Goal: Information Seeking & Learning: Learn about a topic

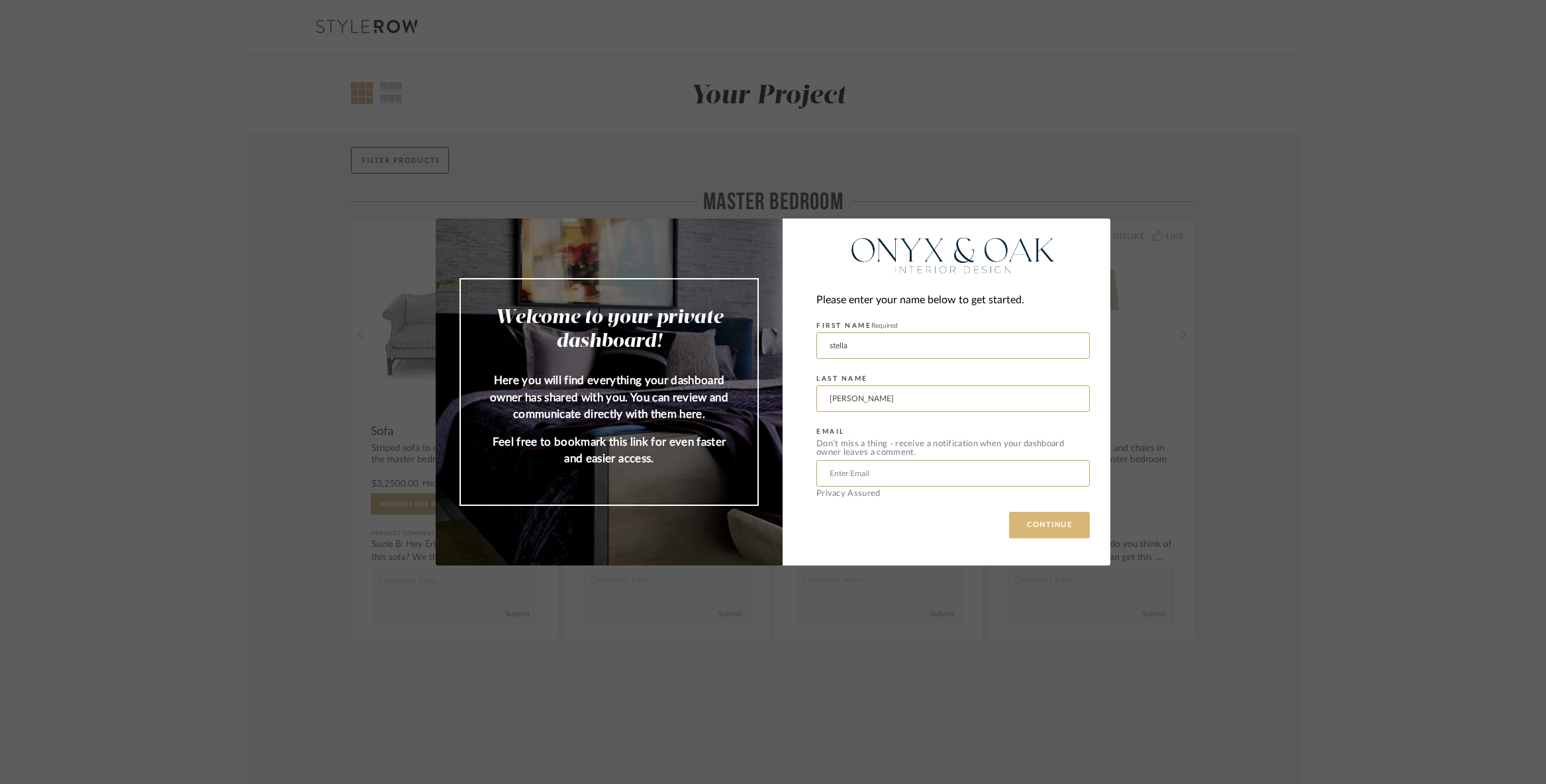
click at [1052, 528] on button "CONTINUE" at bounding box center [1050, 524] width 81 height 26
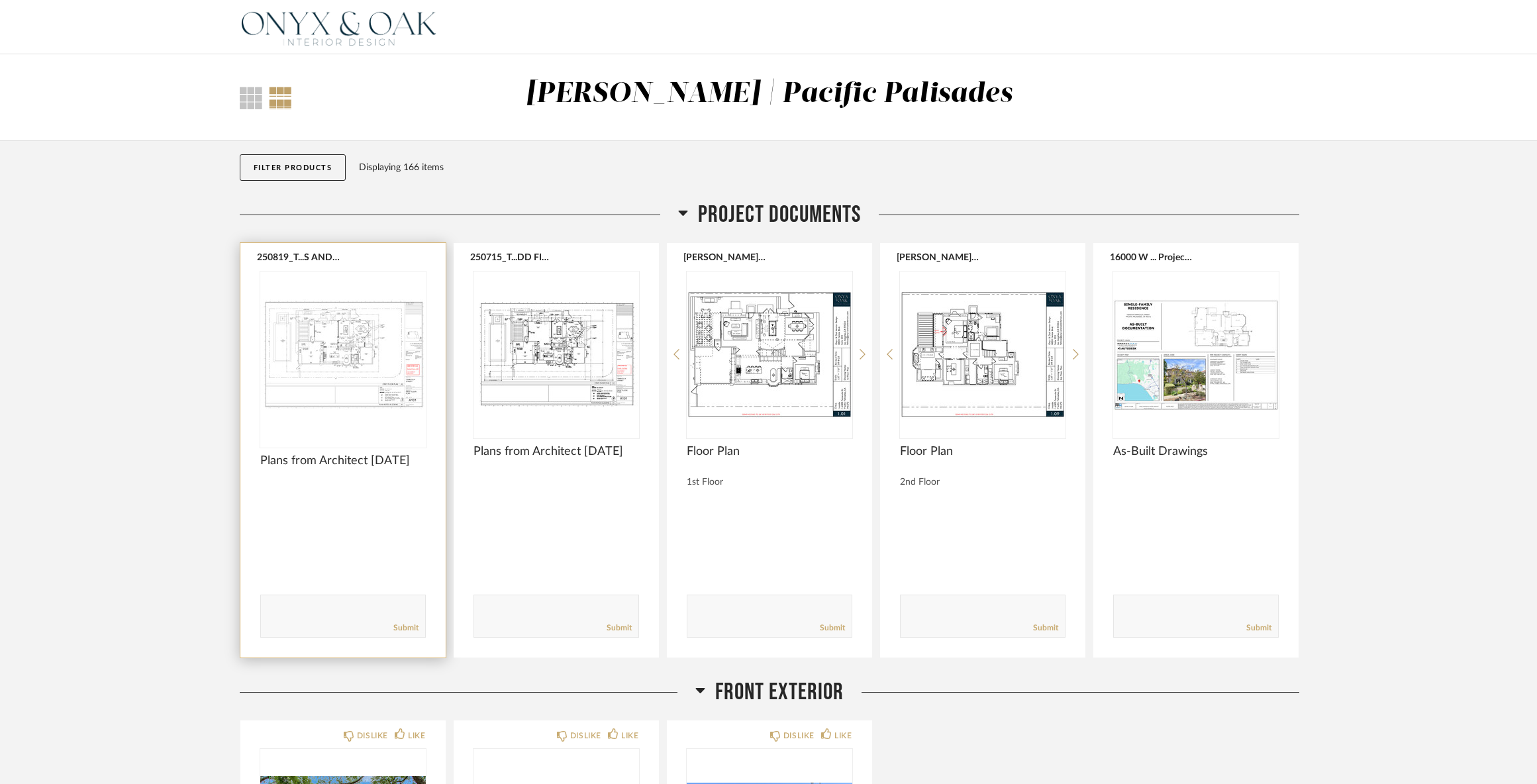
click at [368, 368] on img "0" at bounding box center [342, 353] width 165 height 165
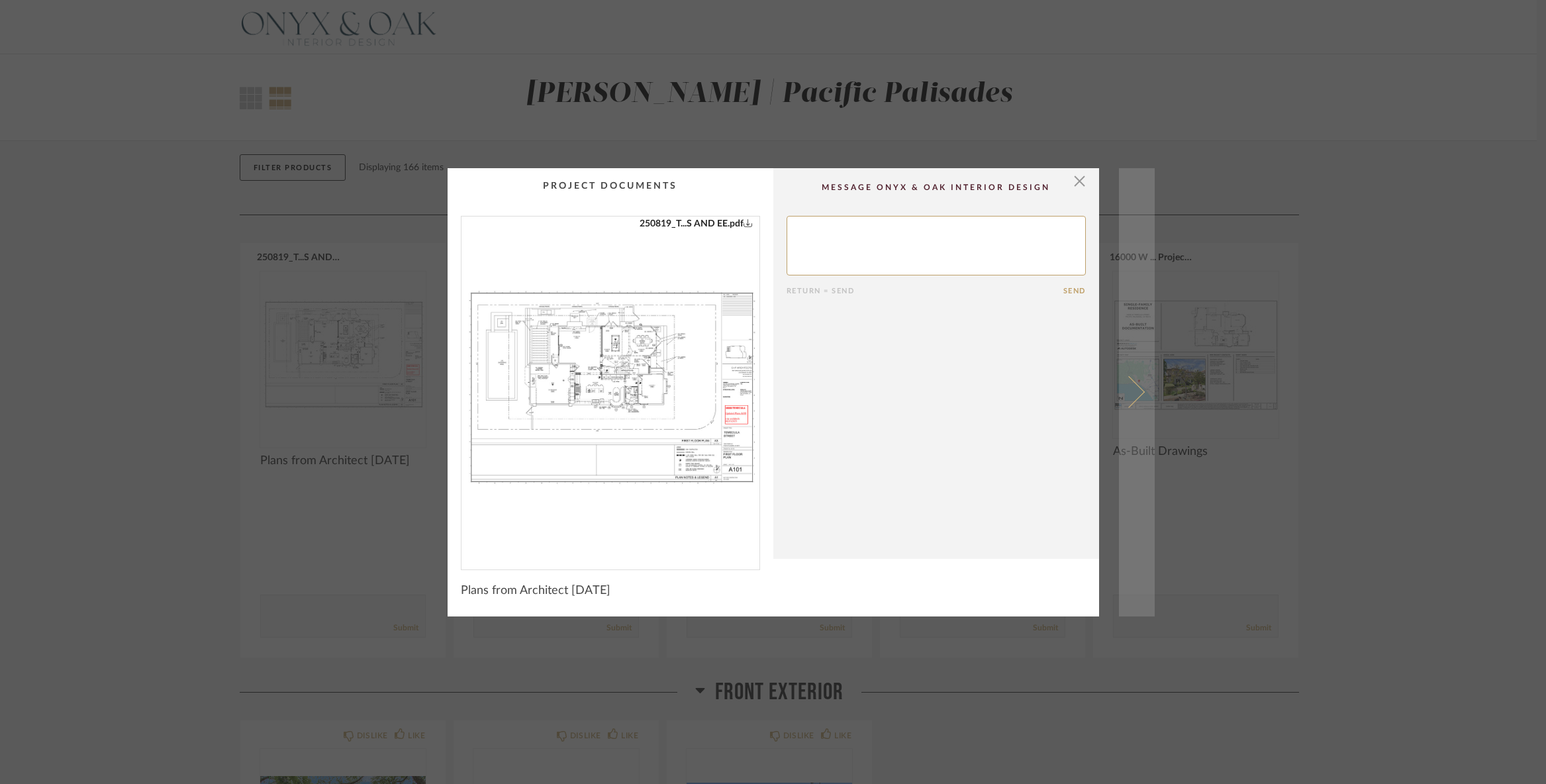
click at [1130, 390] on span at bounding box center [1128, 391] width 32 height 32
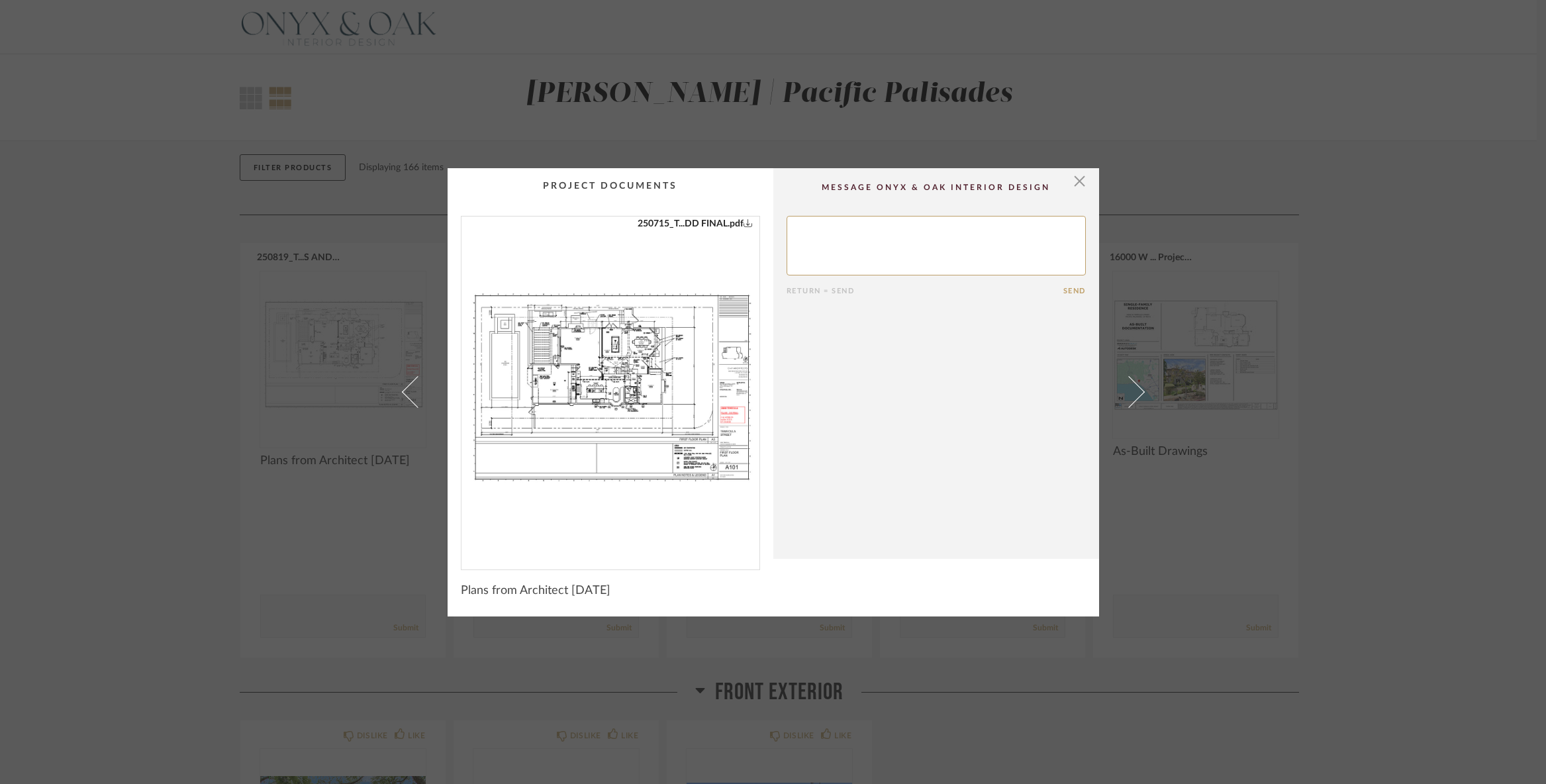
click at [1130, 390] on span at bounding box center [1128, 391] width 32 height 32
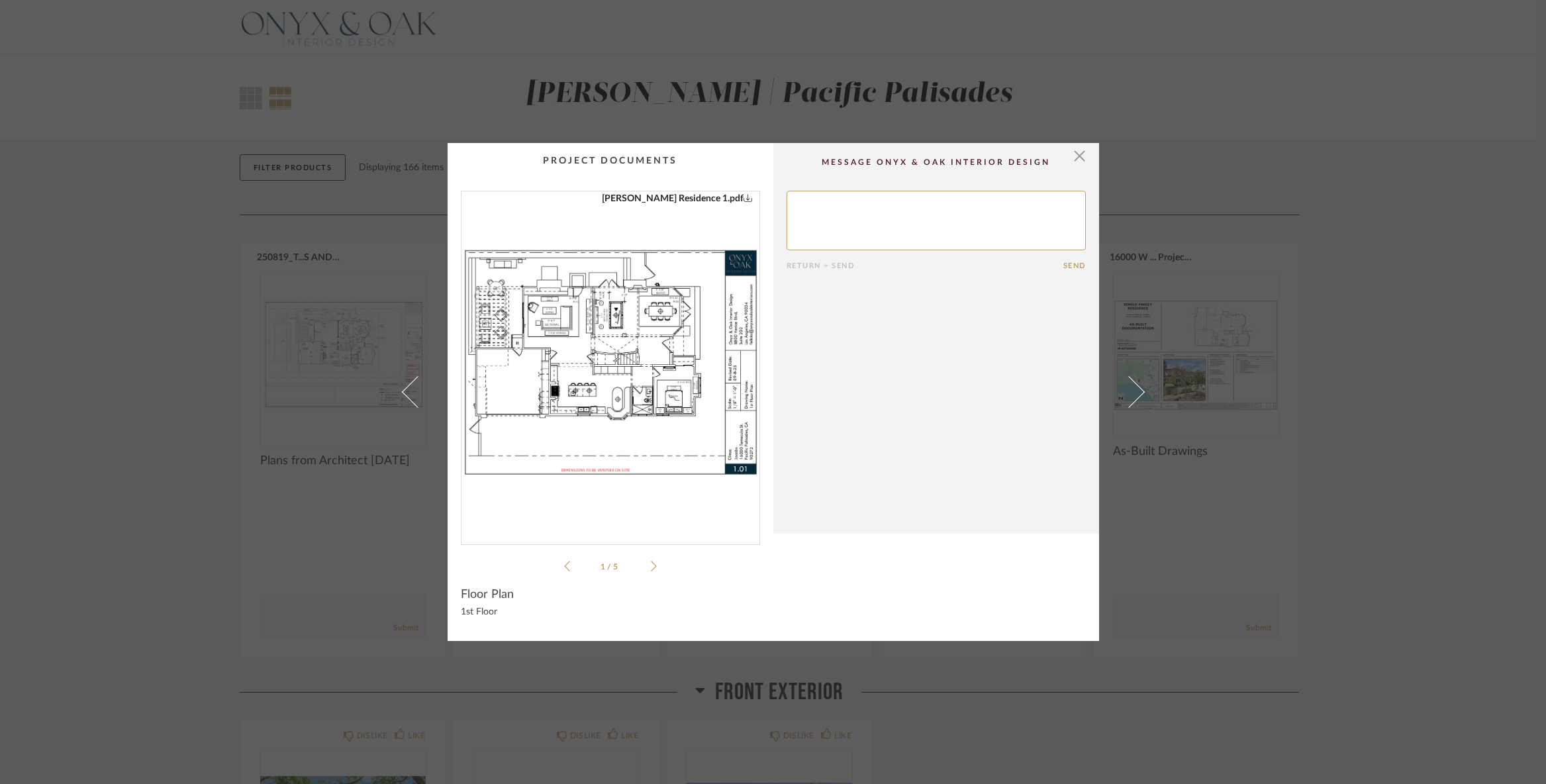
click at [184, 343] on div "× [PERSON_NAME] Residence 1.pdf [PERSON_NAME] Residence 2.pdf [PERSON_NAME] Res…" at bounding box center [773, 392] width 1546 height 784
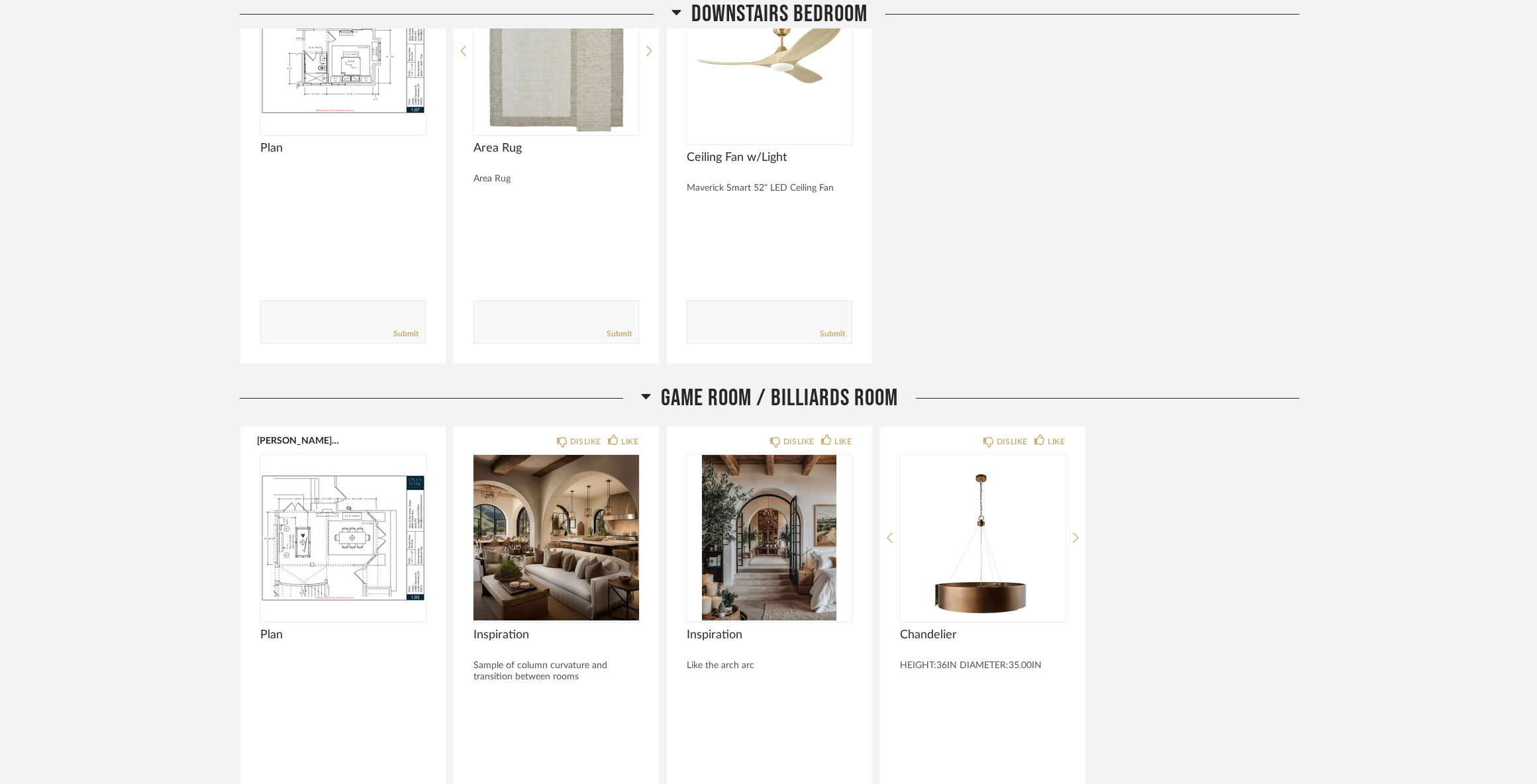
scroll to position [2515, 0]
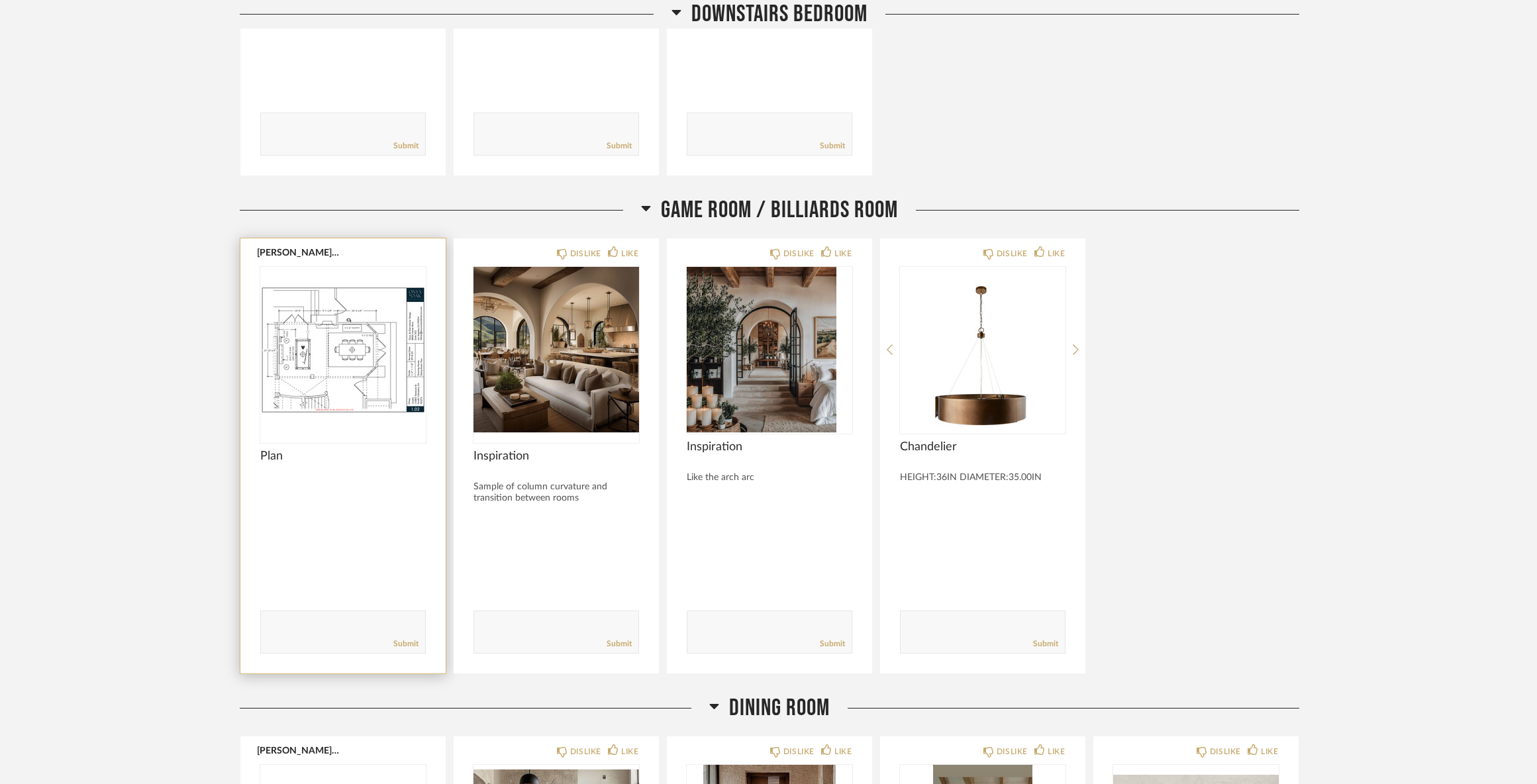
click at [0, 0] on img at bounding box center [0, 0] width 0 height 0
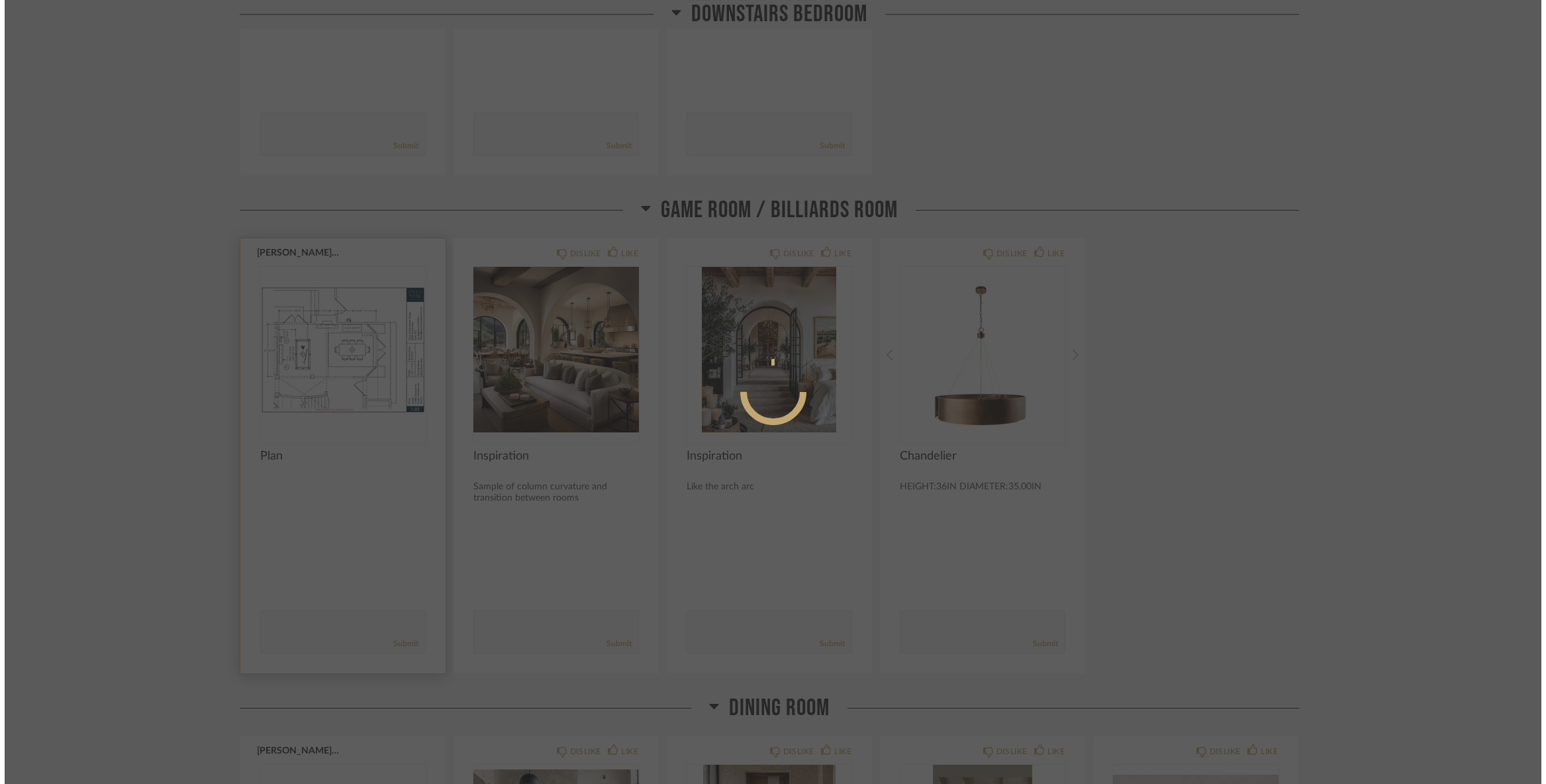
scroll to position [0, 0]
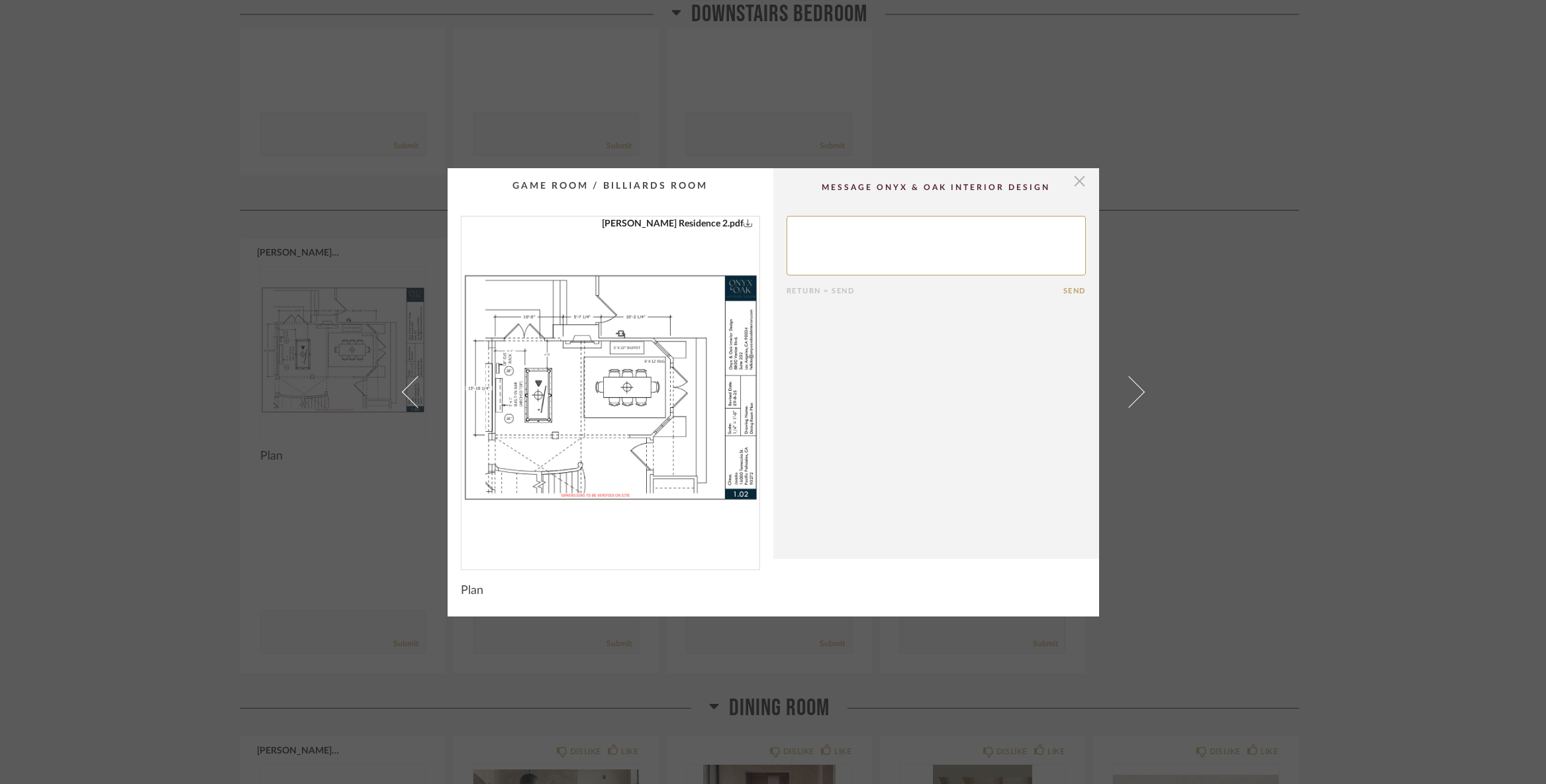
click at [1071, 185] on span "button" at bounding box center [1079, 181] width 26 height 26
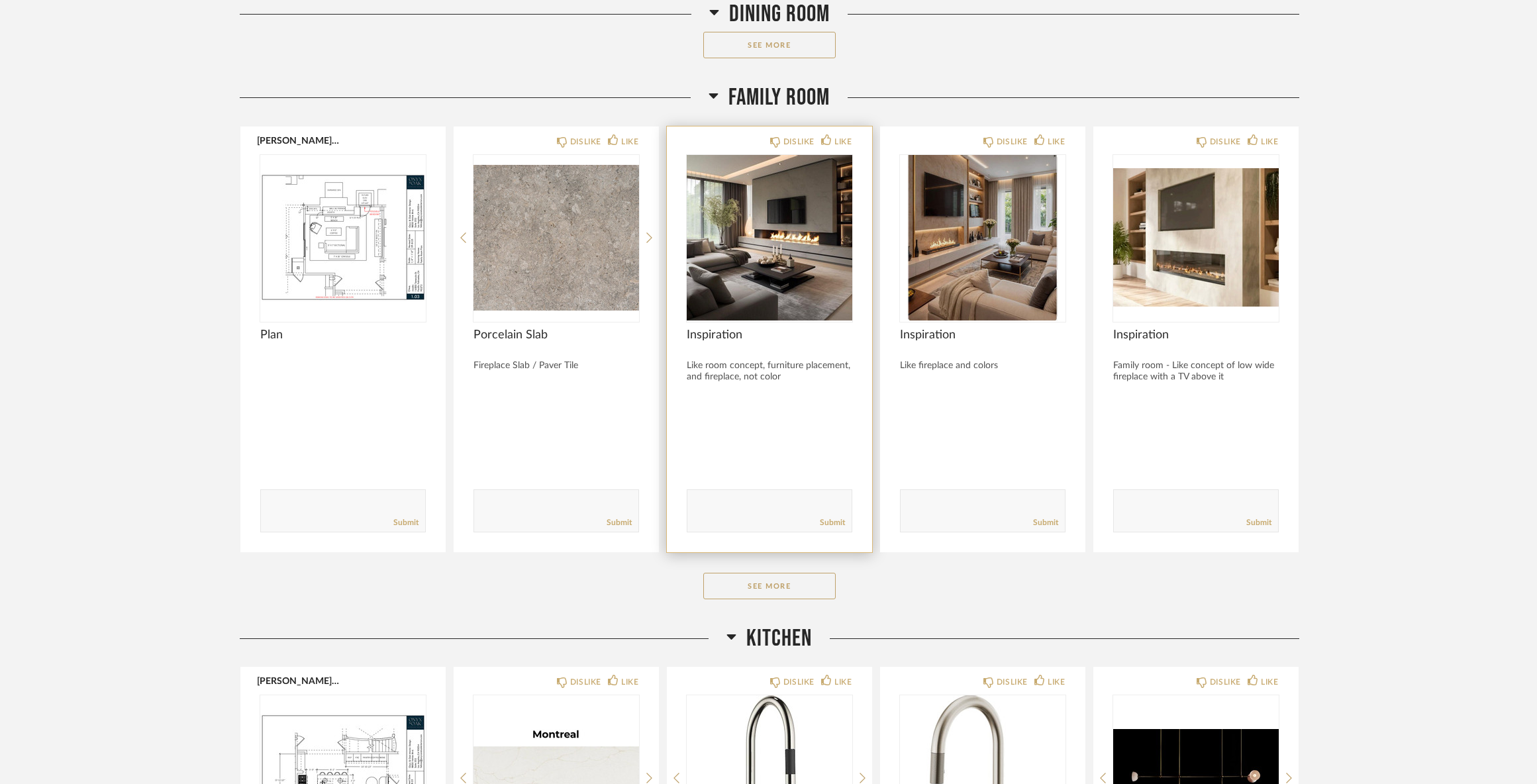
scroll to position [3707, 0]
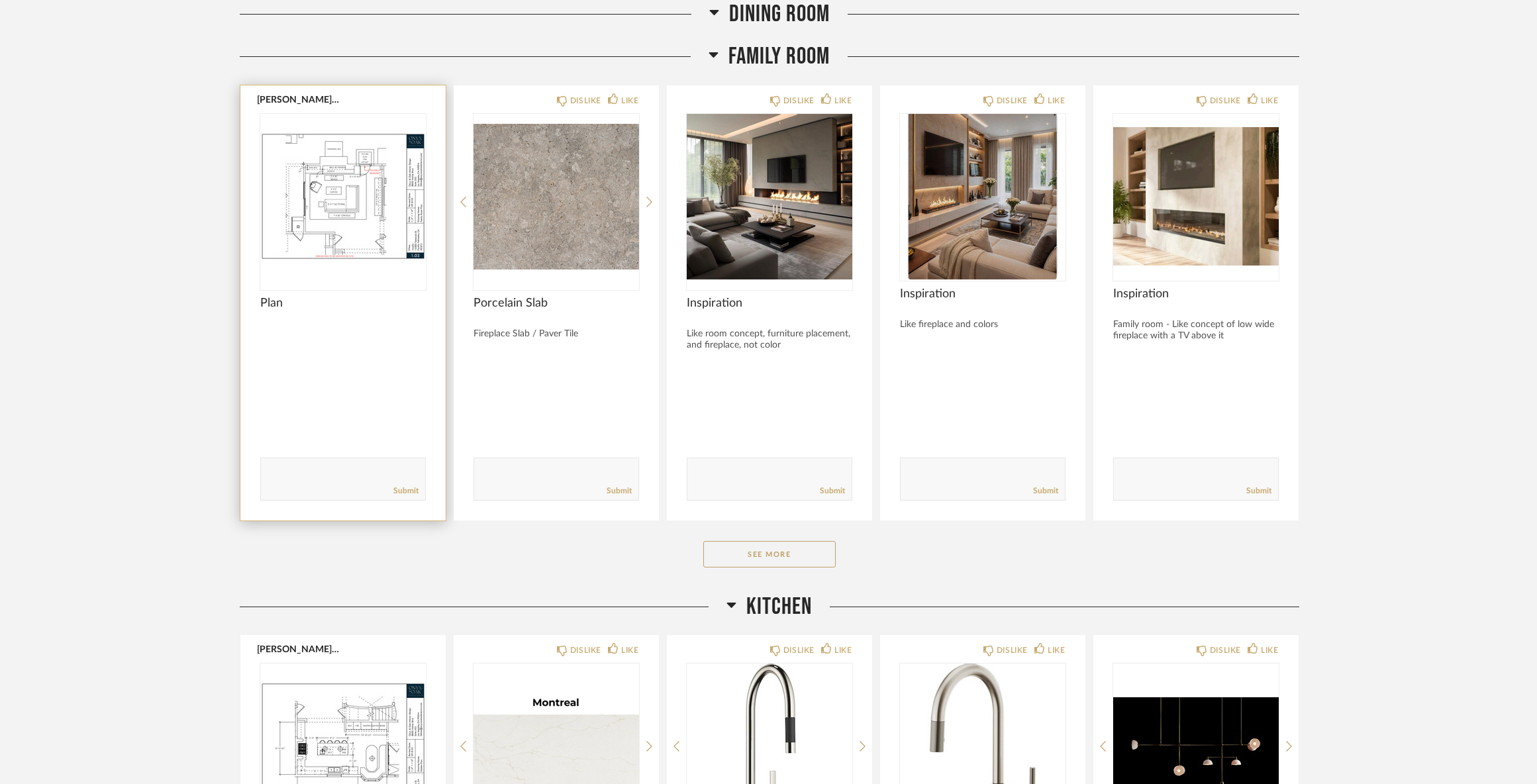
click at [0, 0] on img at bounding box center [0, 0] width 0 height 0
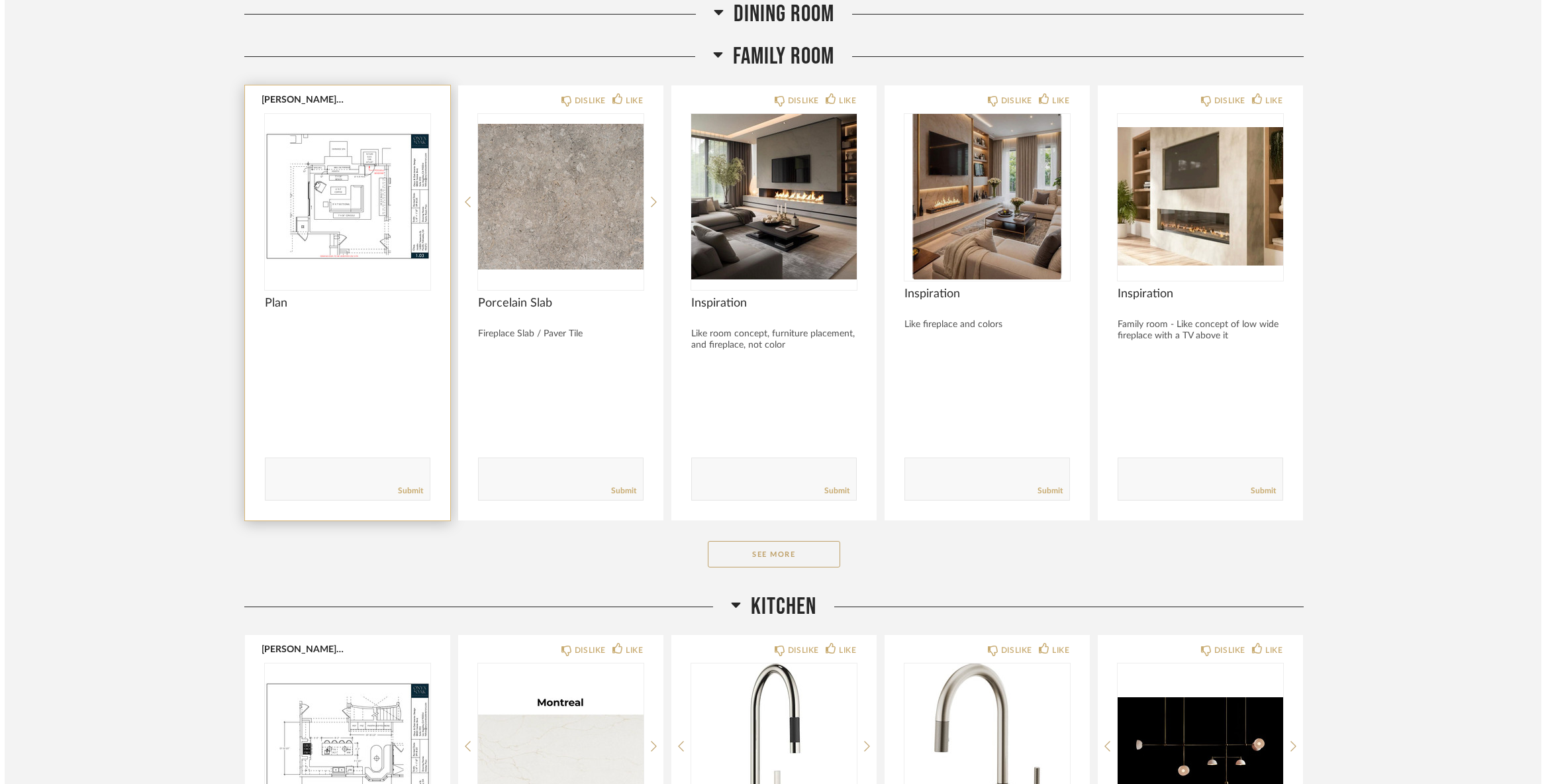
scroll to position [0, 0]
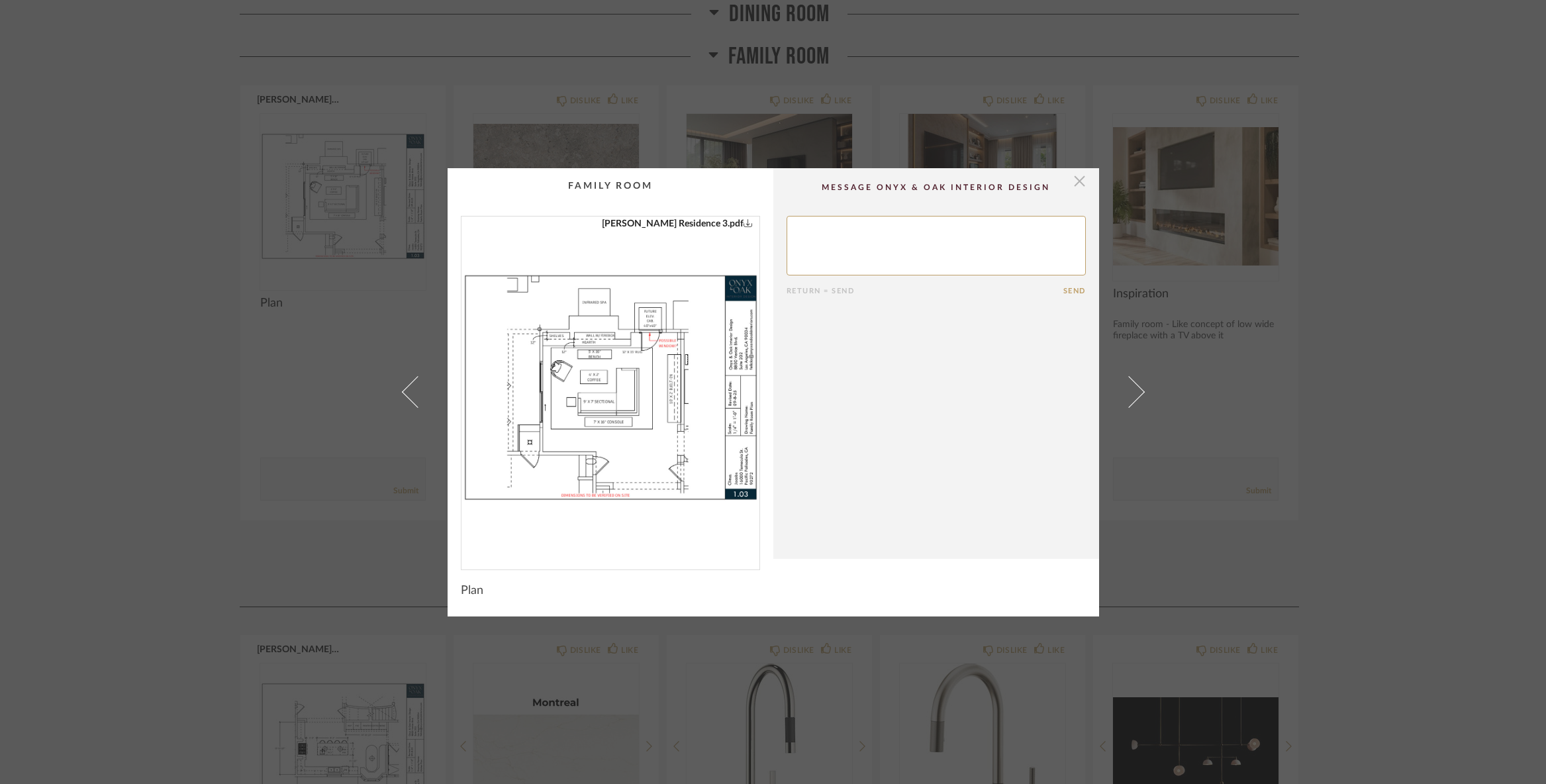
click at [1073, 184] on span "button" at bounding box center [1079, 181] width 26 height 26
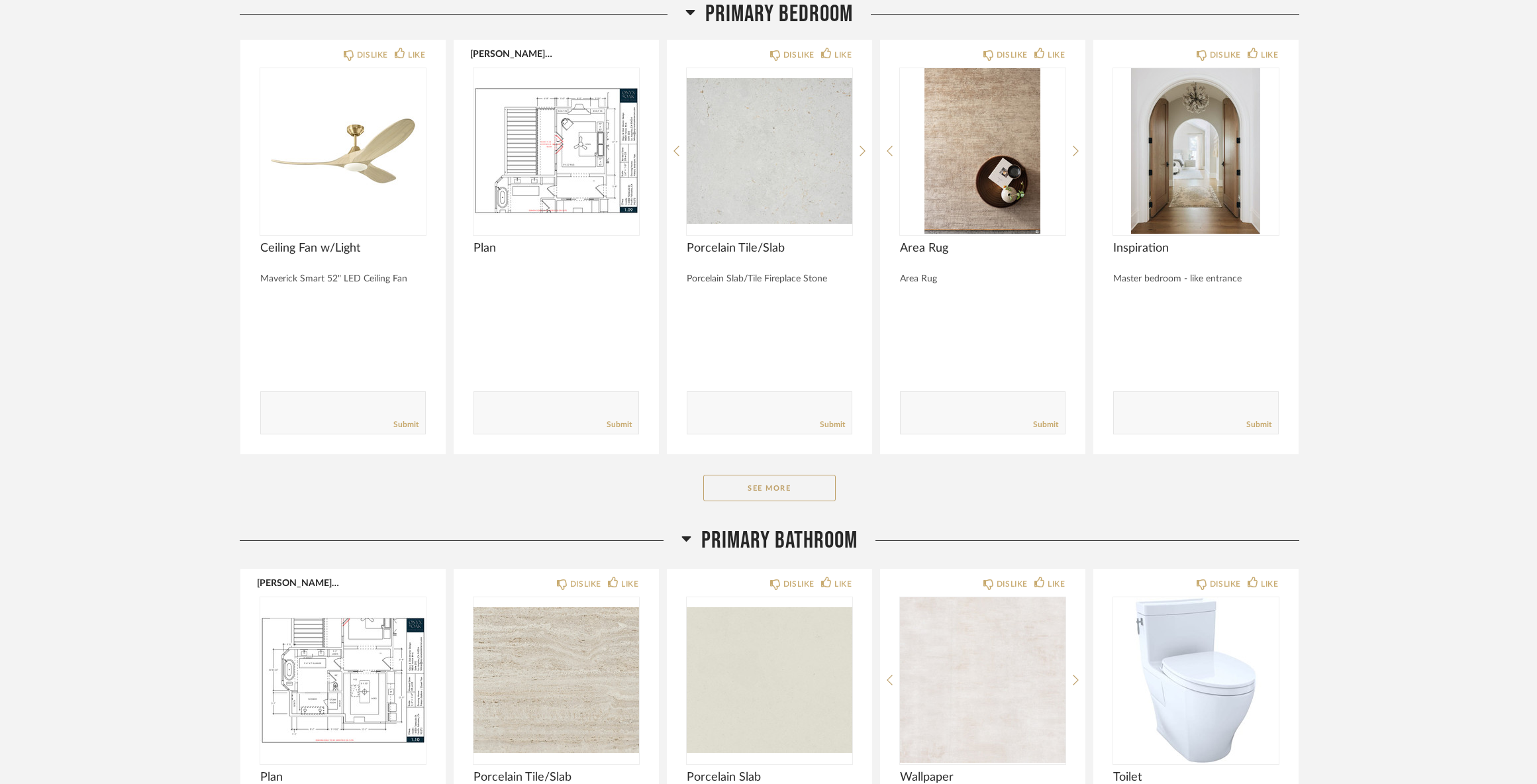
scroll to position [7811, 0]
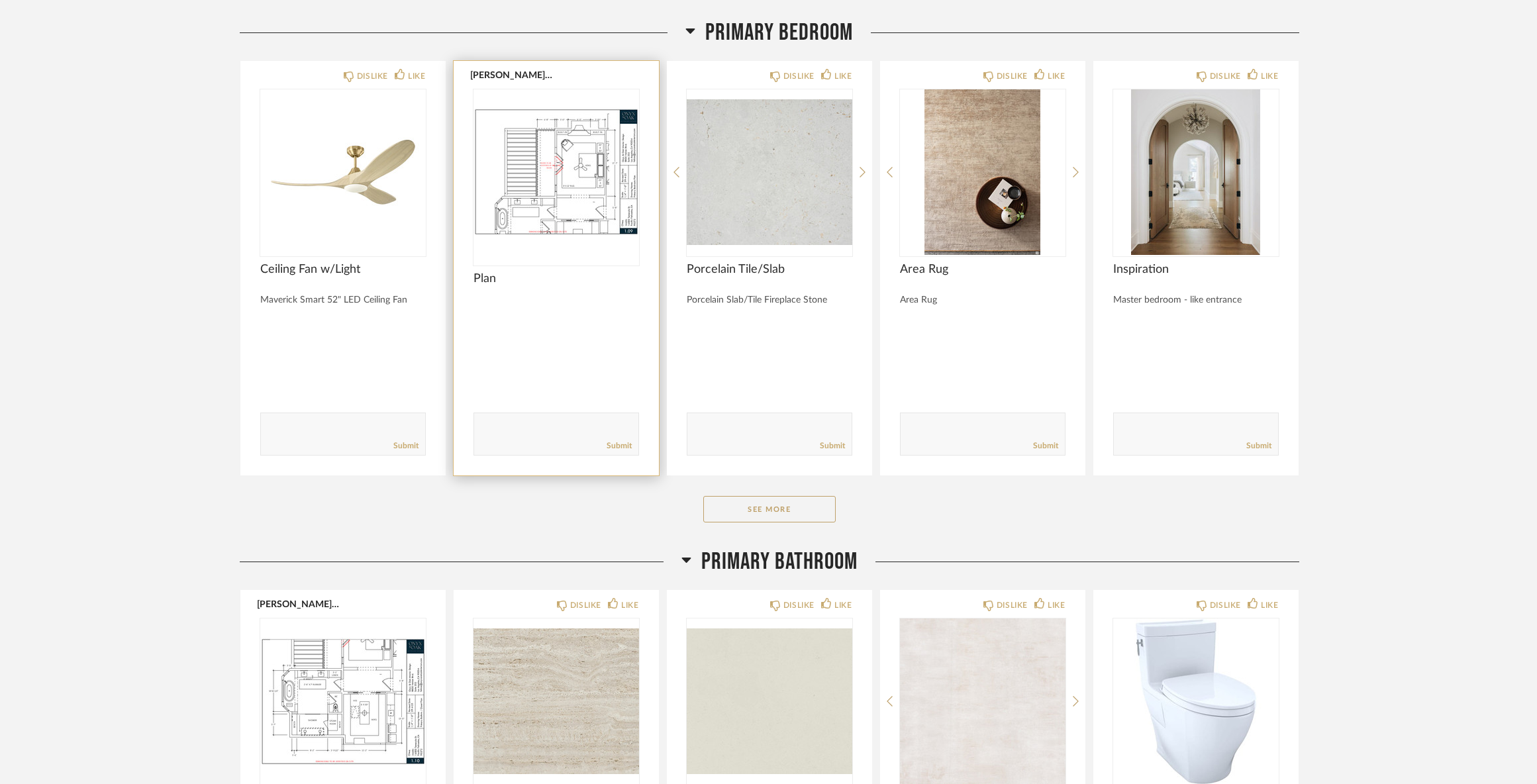
click at [573, 144] on img "0" at bounding box center [555, 172] width 165 height 165
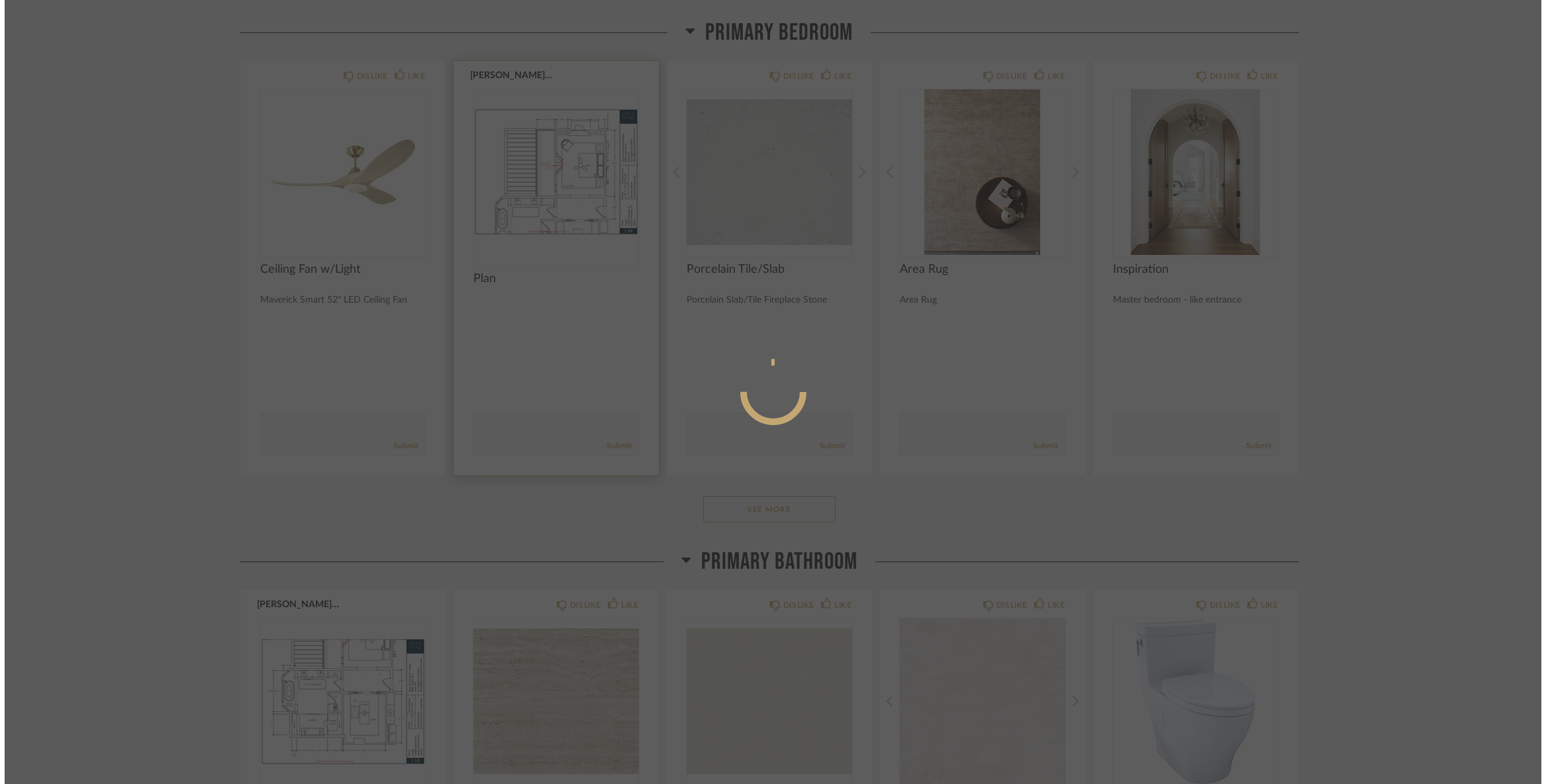
scroll to position [0, 0]
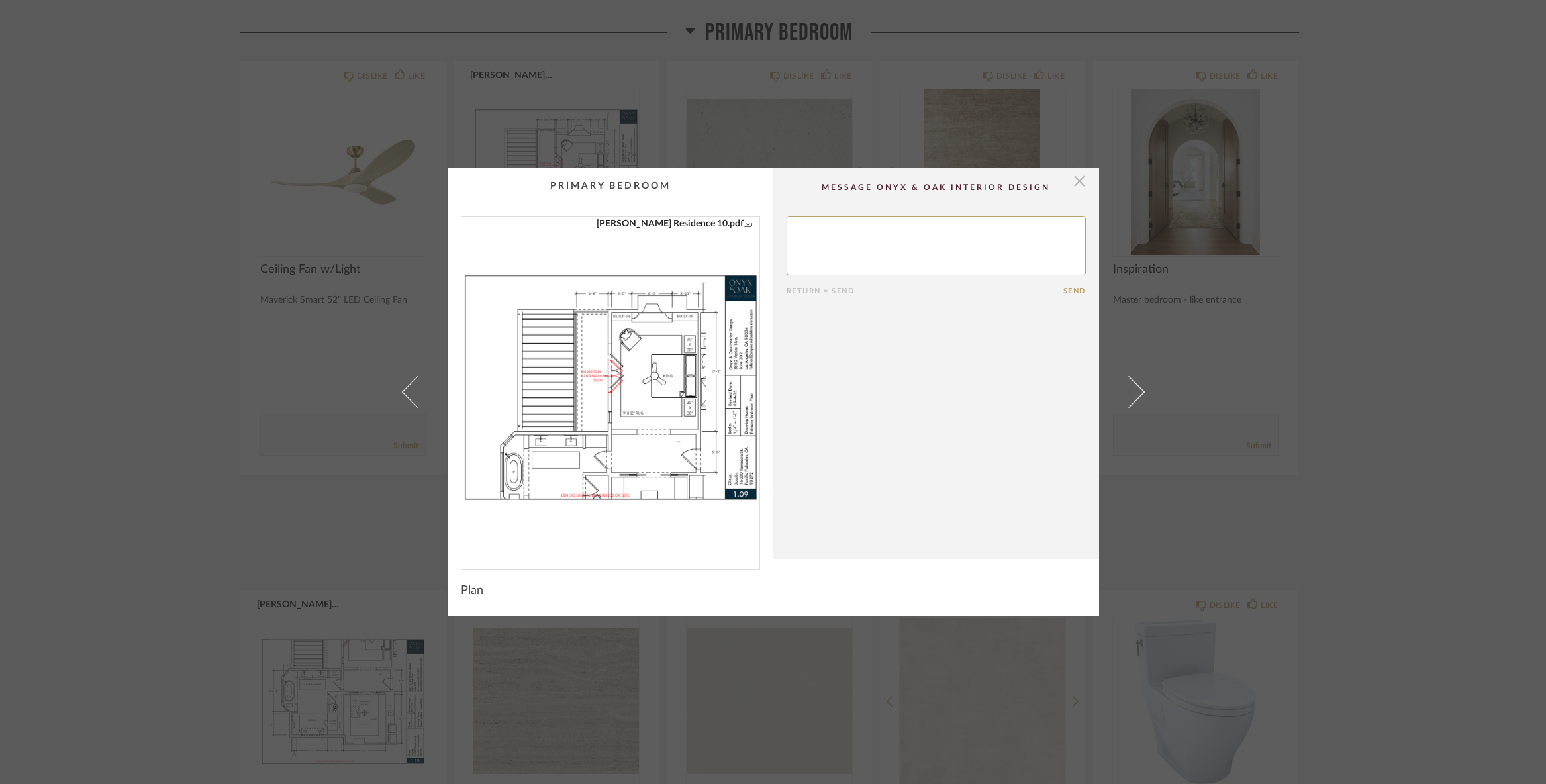
click at [1077, 178] on span "button" at bounding box center [1079, 181] width 26 height 26
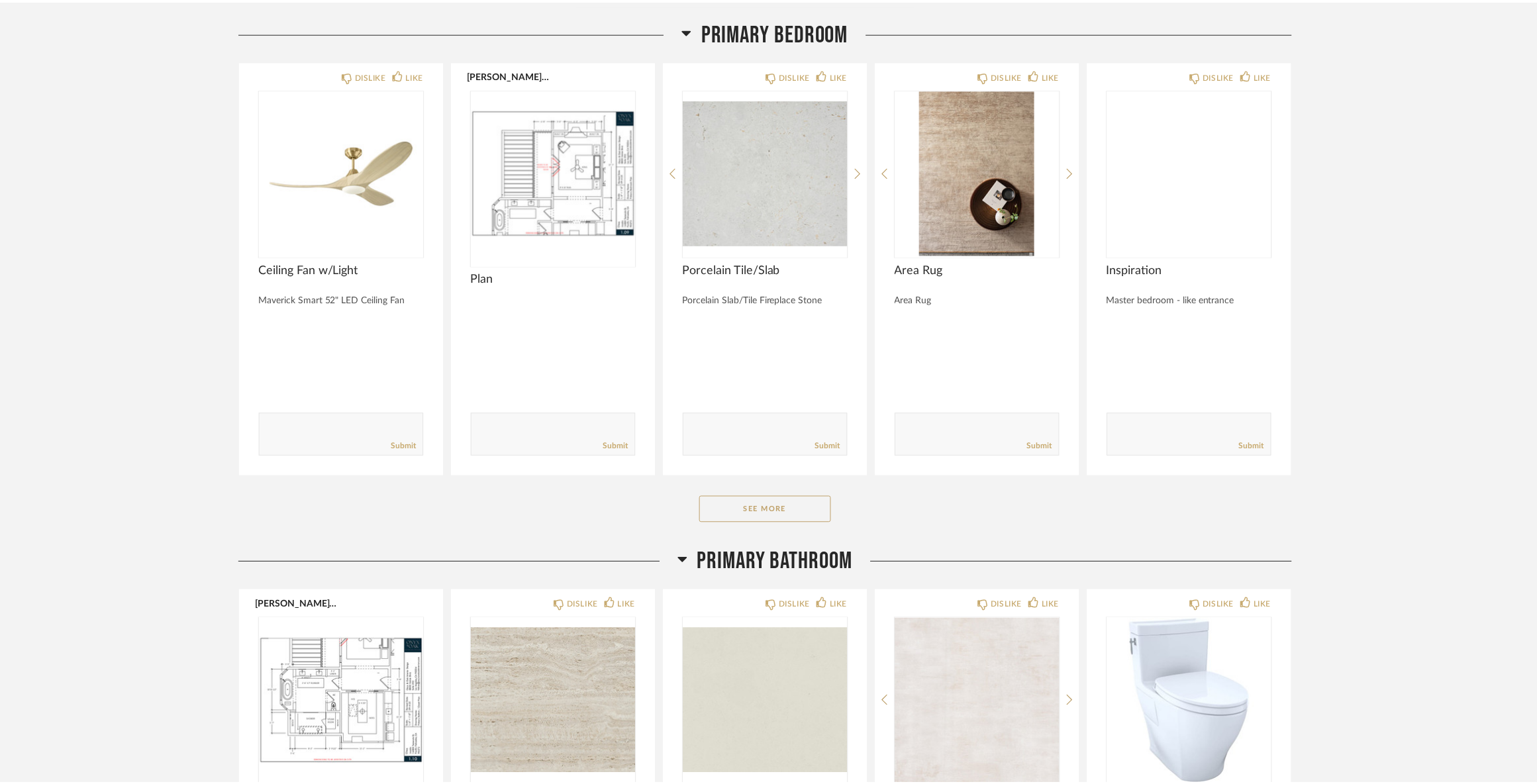
scroll to position [7811, 0]
